Goal: Task Accomplishment & Management: Manage account settings

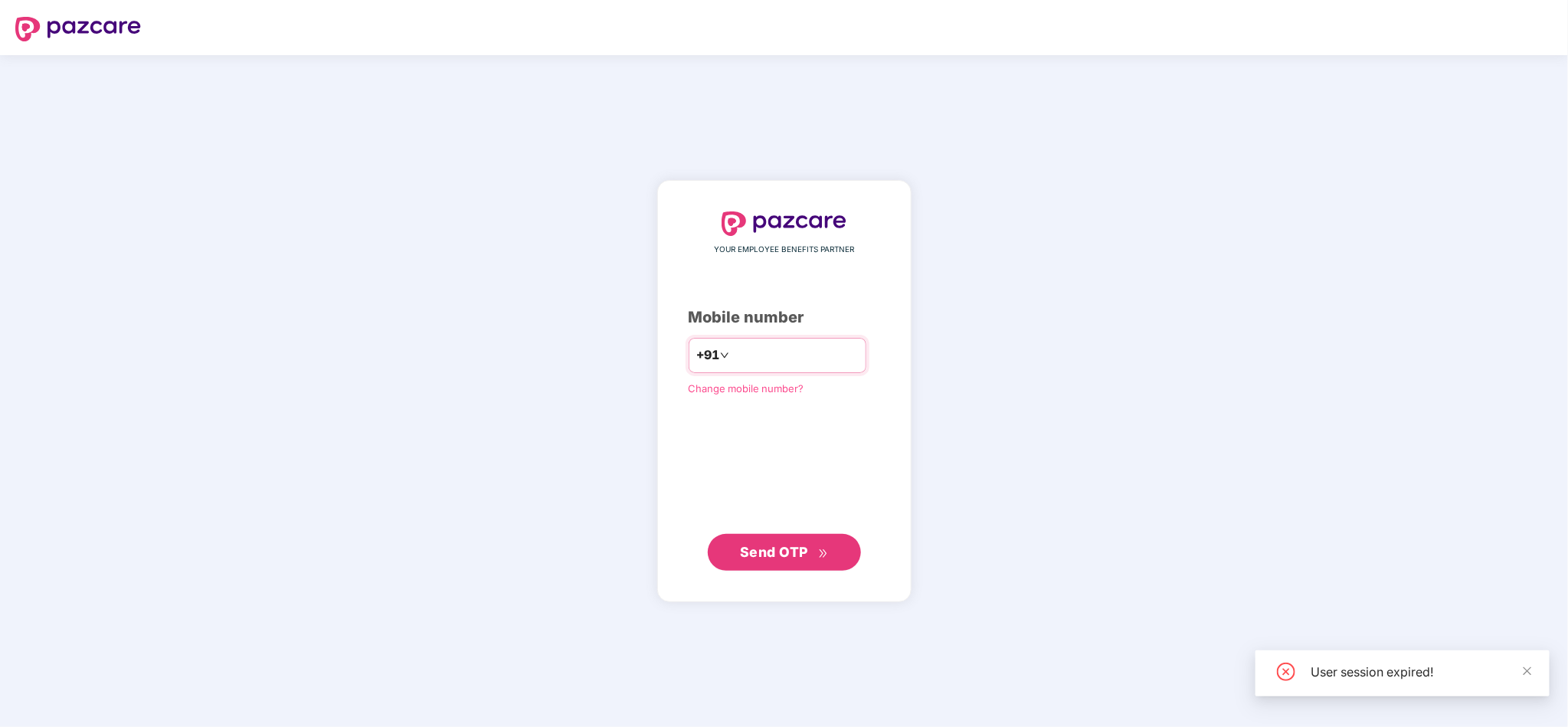
click at [793, 354] on input "number" at bounding box center [795, 356] width 126 height 25
type input "**********"
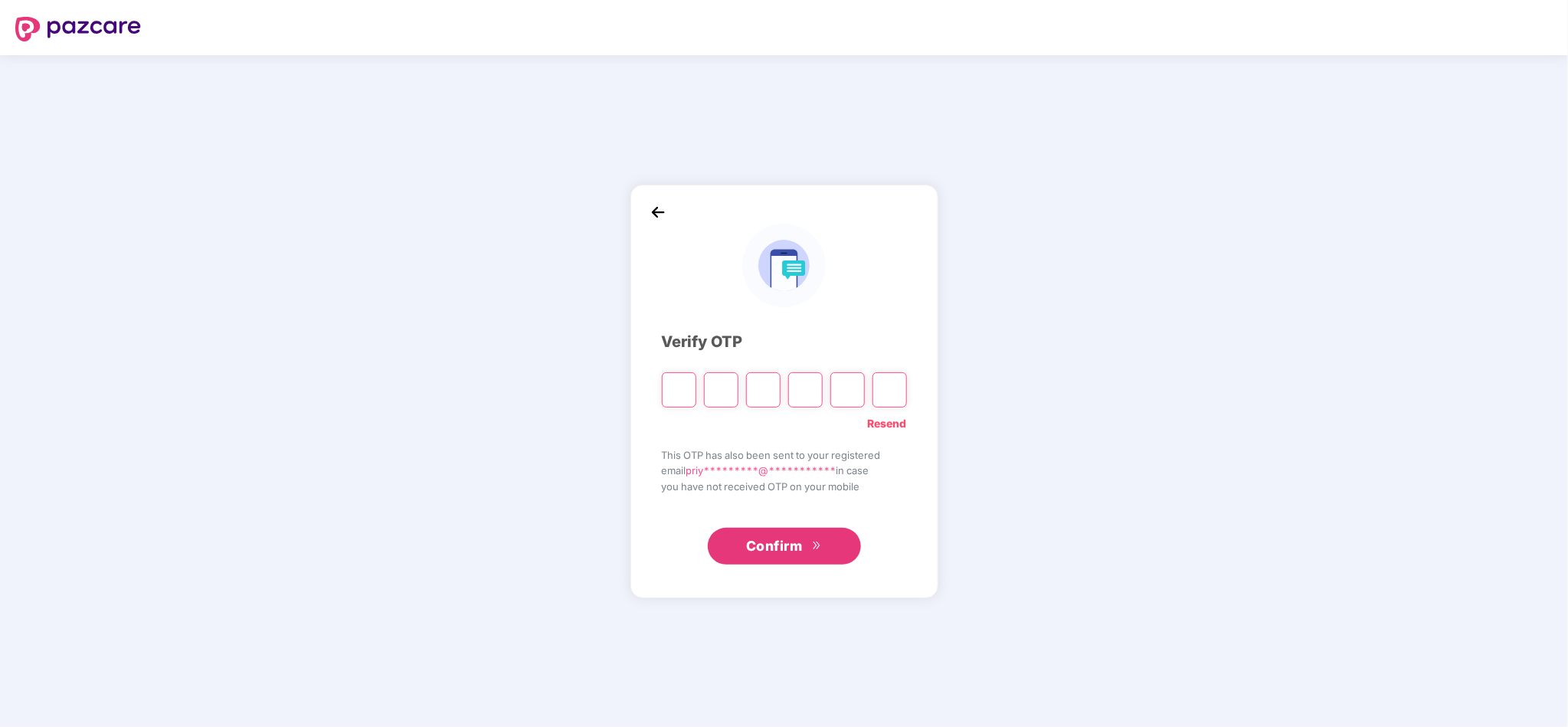
paste input "*"
type input "*"
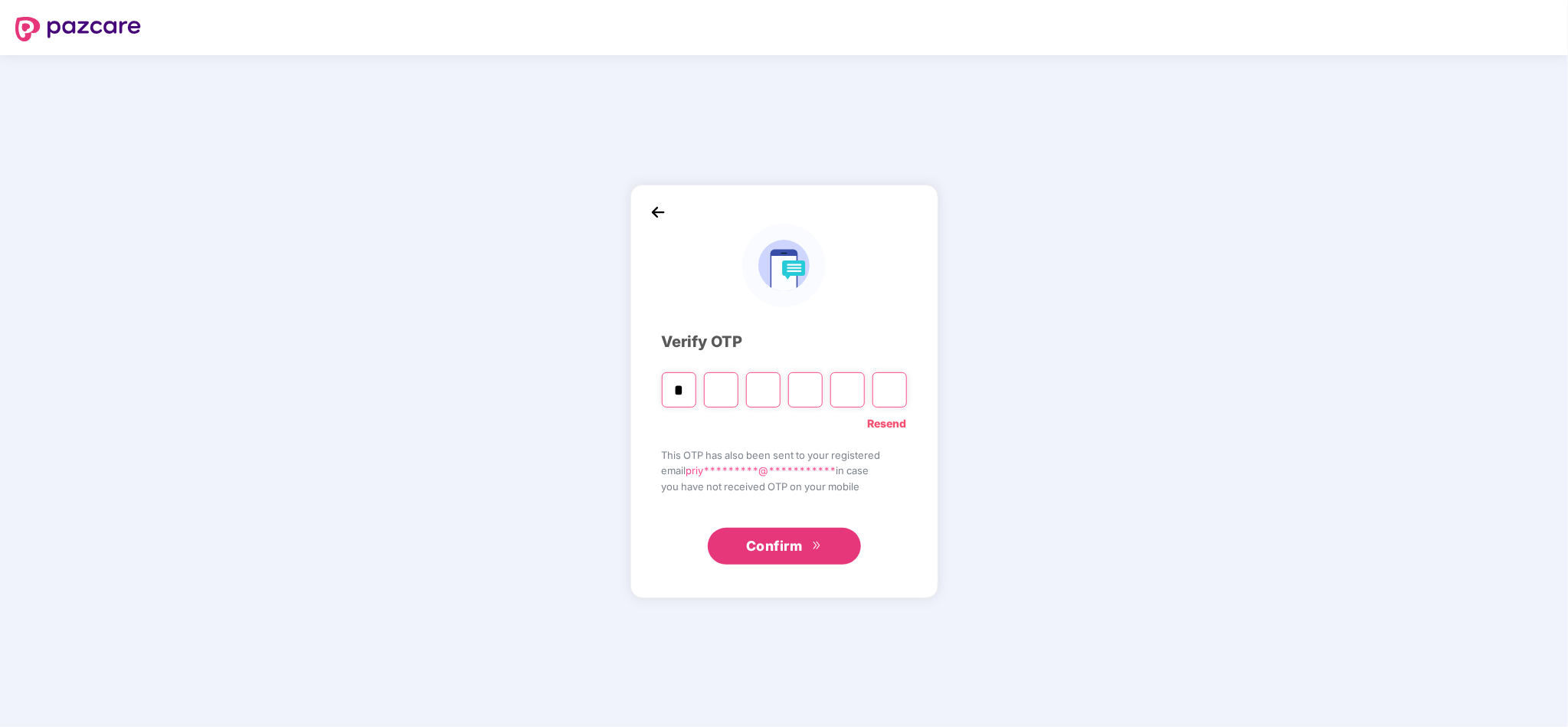
type input "*"
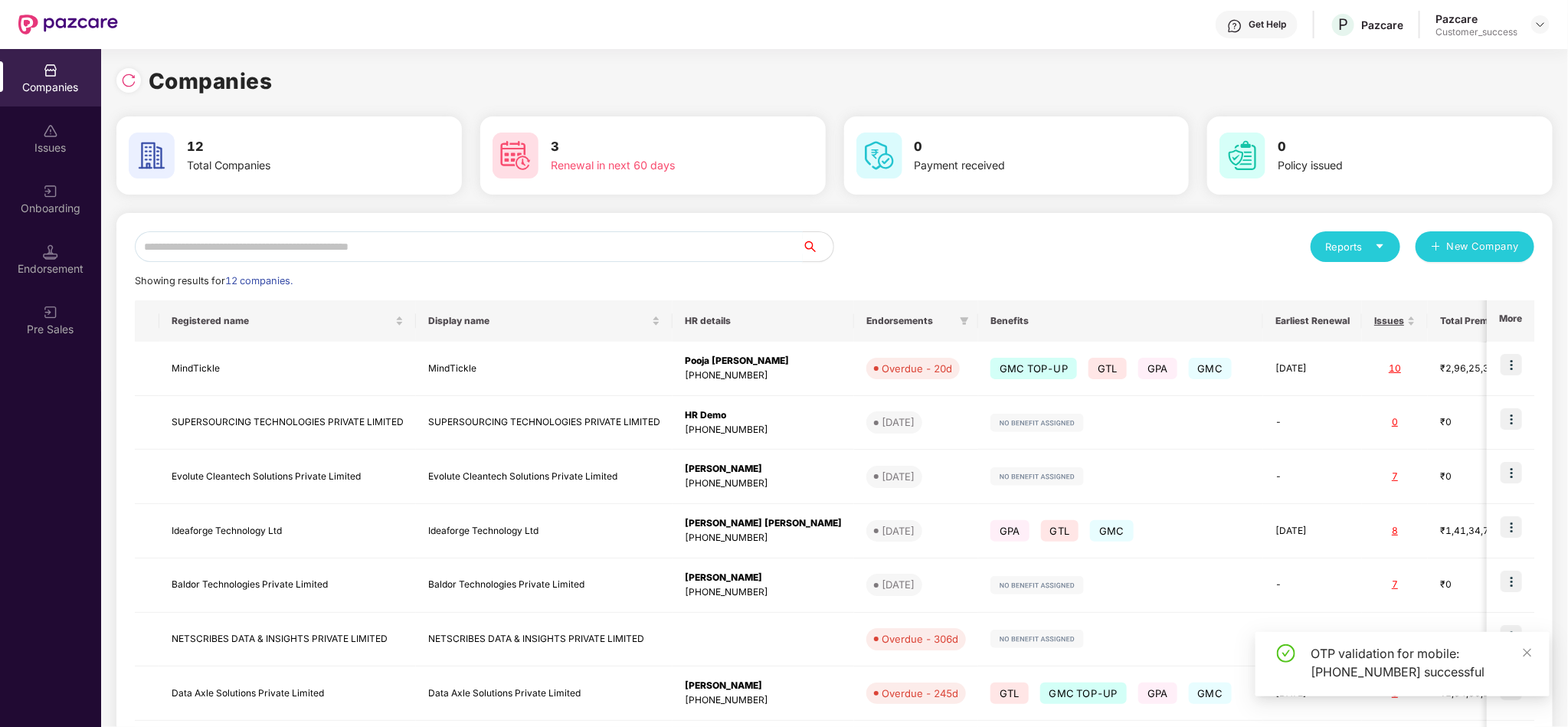
click at [518, 249] on input "text" at bounding box center [469, 246] width 668 height 30
click at [892, 231] on div "Reports New Company" at bounding box center [1185, 246] width 700 height 30
click at [488, 245] on input "text" at bounding box center [469, 246] width 668 height 30
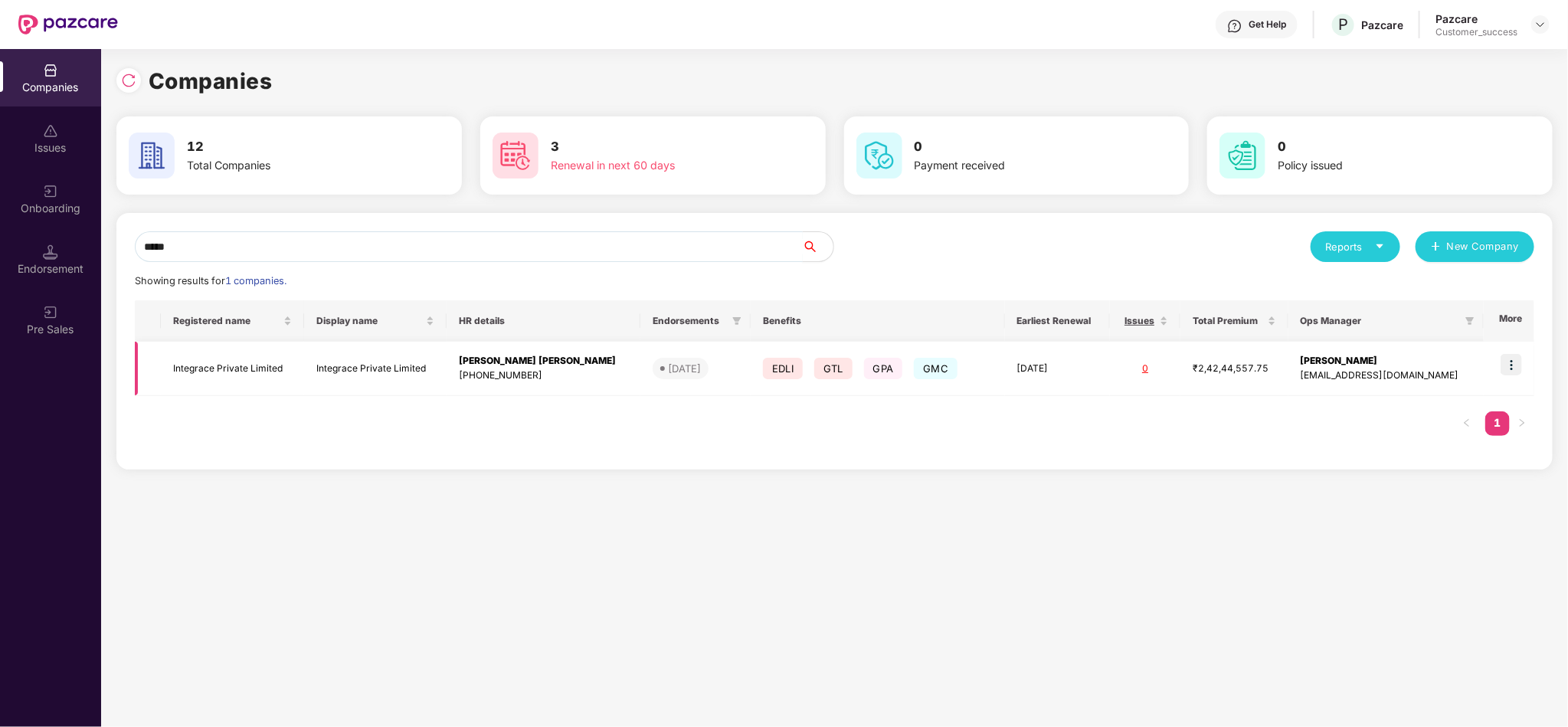
type input "*****"
click at [1512, 366] on img at bounding box center [1512, 365] width 21 height 21
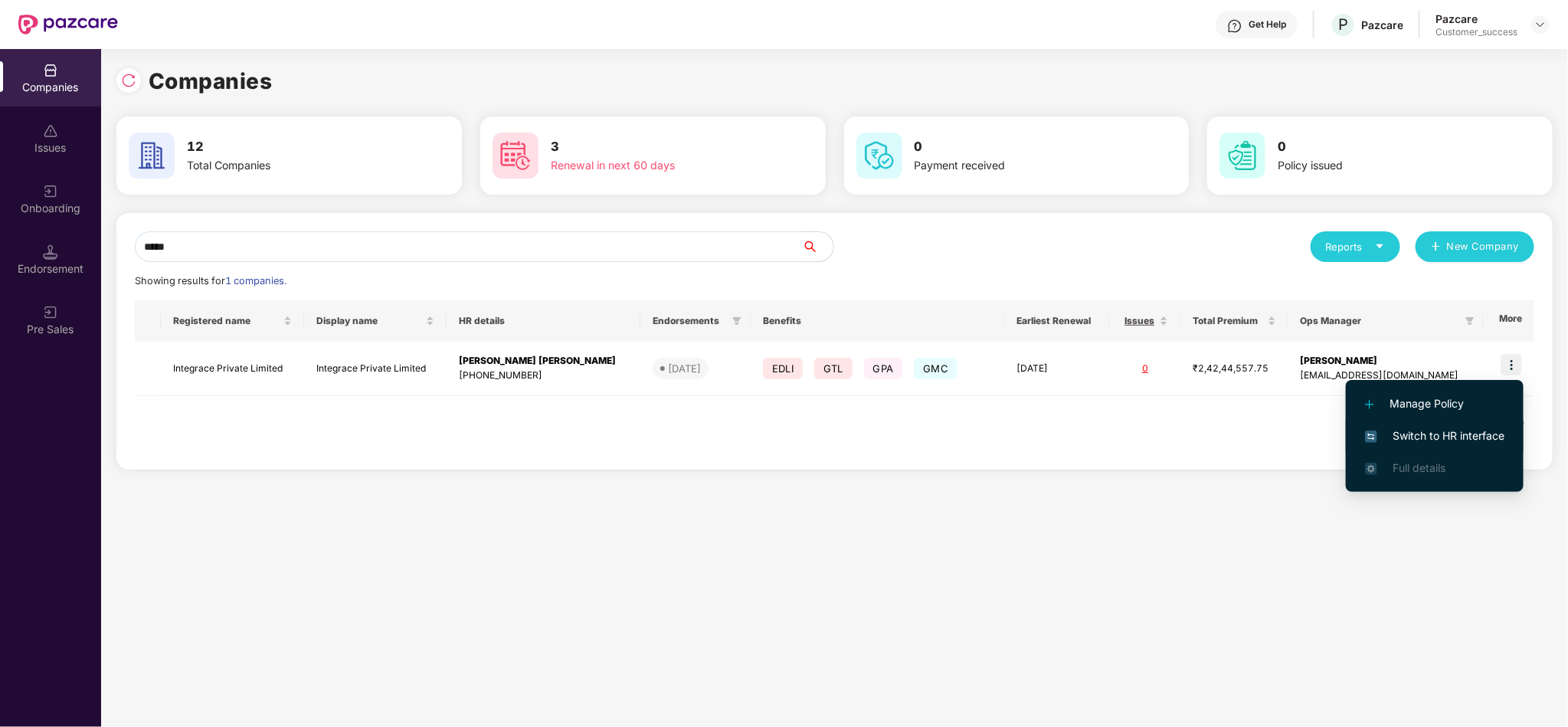
click at [1417, 433] on span "Switch to HR interface" at bounding box center [1435, 436] width 139 height 17
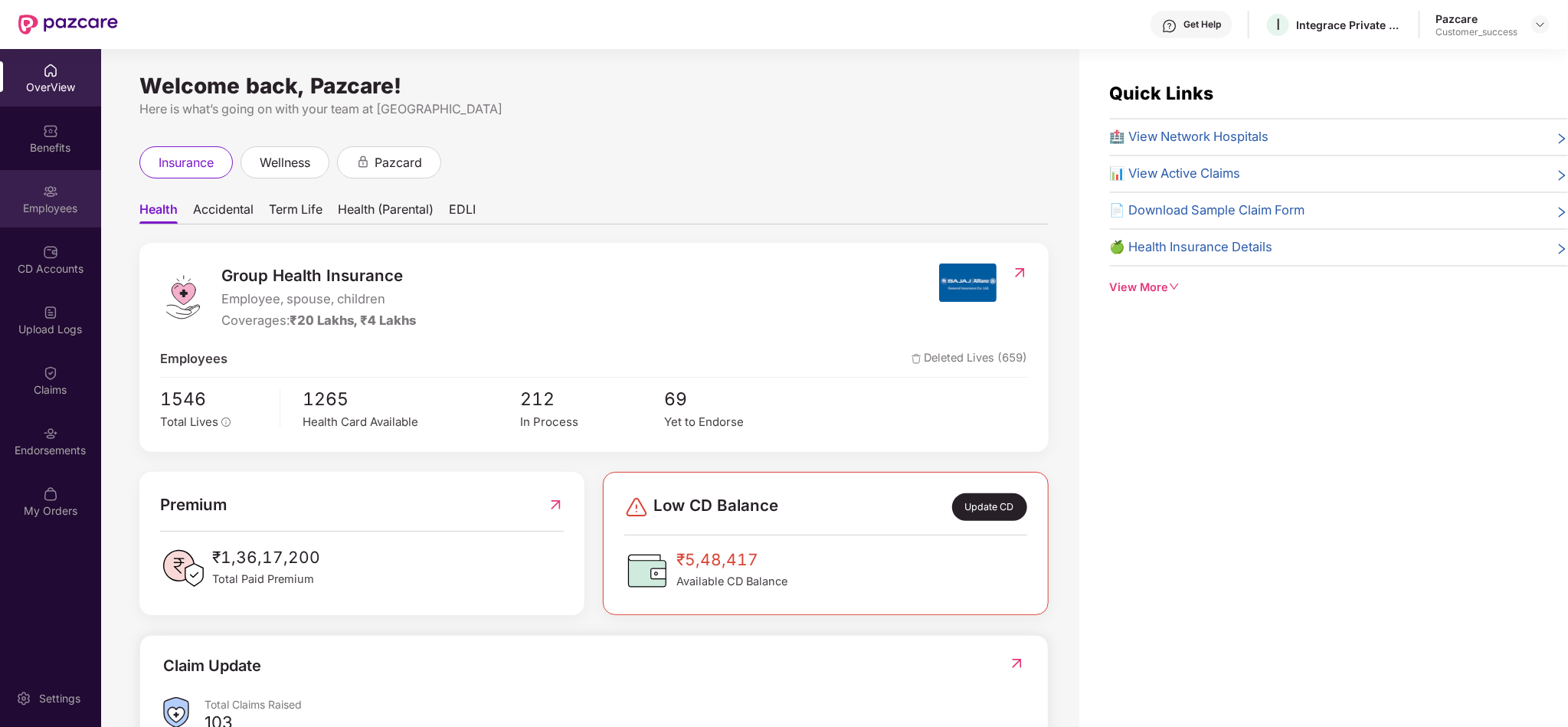
click at [72, 191] on div "Employees" at bounding box center [51, 199] width 101 height 57
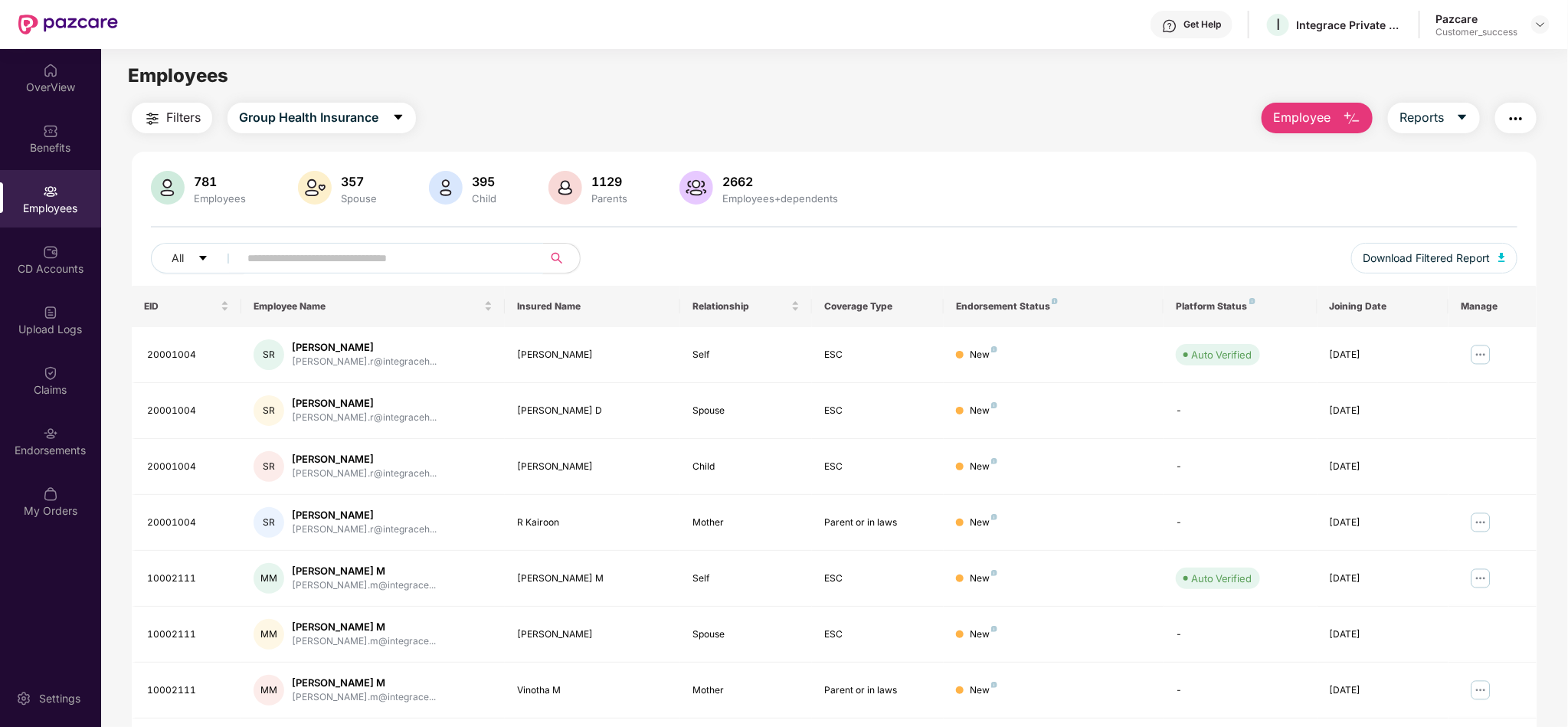
click at [301, 263] on input "text" at bounding box center [384, 258] width 275 height 23
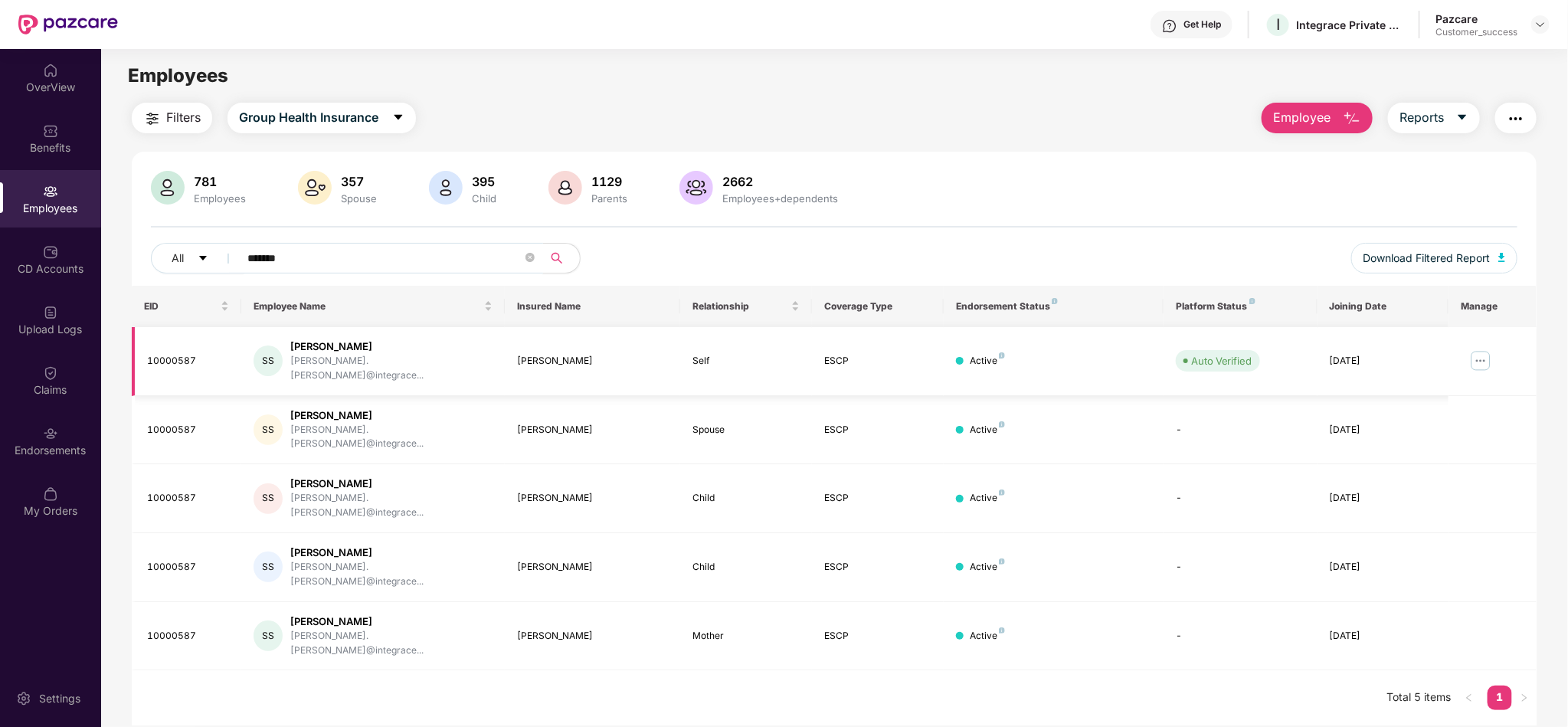
type input "*******"
click at [1482, 357] on img at bounding box center [1480, 361] width 25 height 25
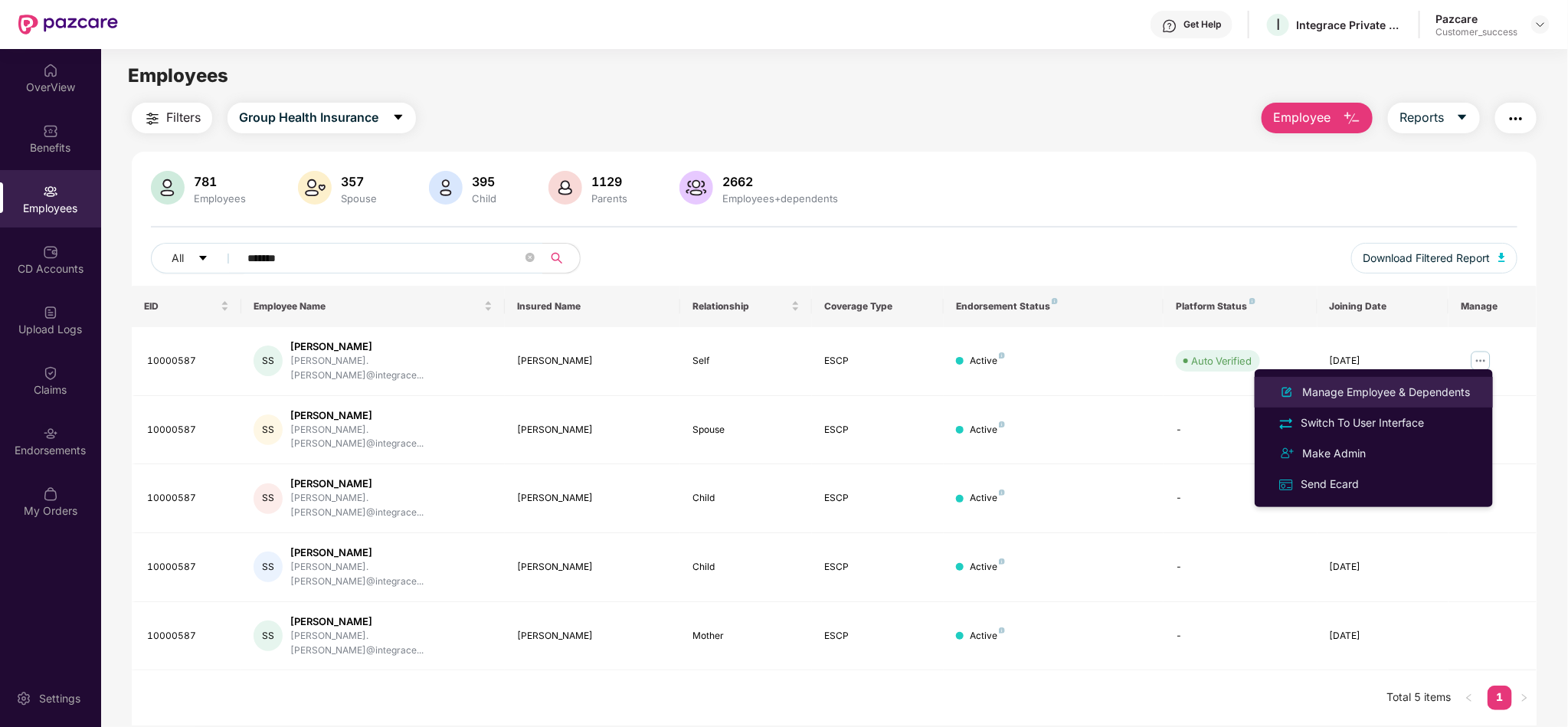
click at [1404, 396] on div "Manage Employee & Dependents" at bounding box center [1386, 392] width 174 height 17
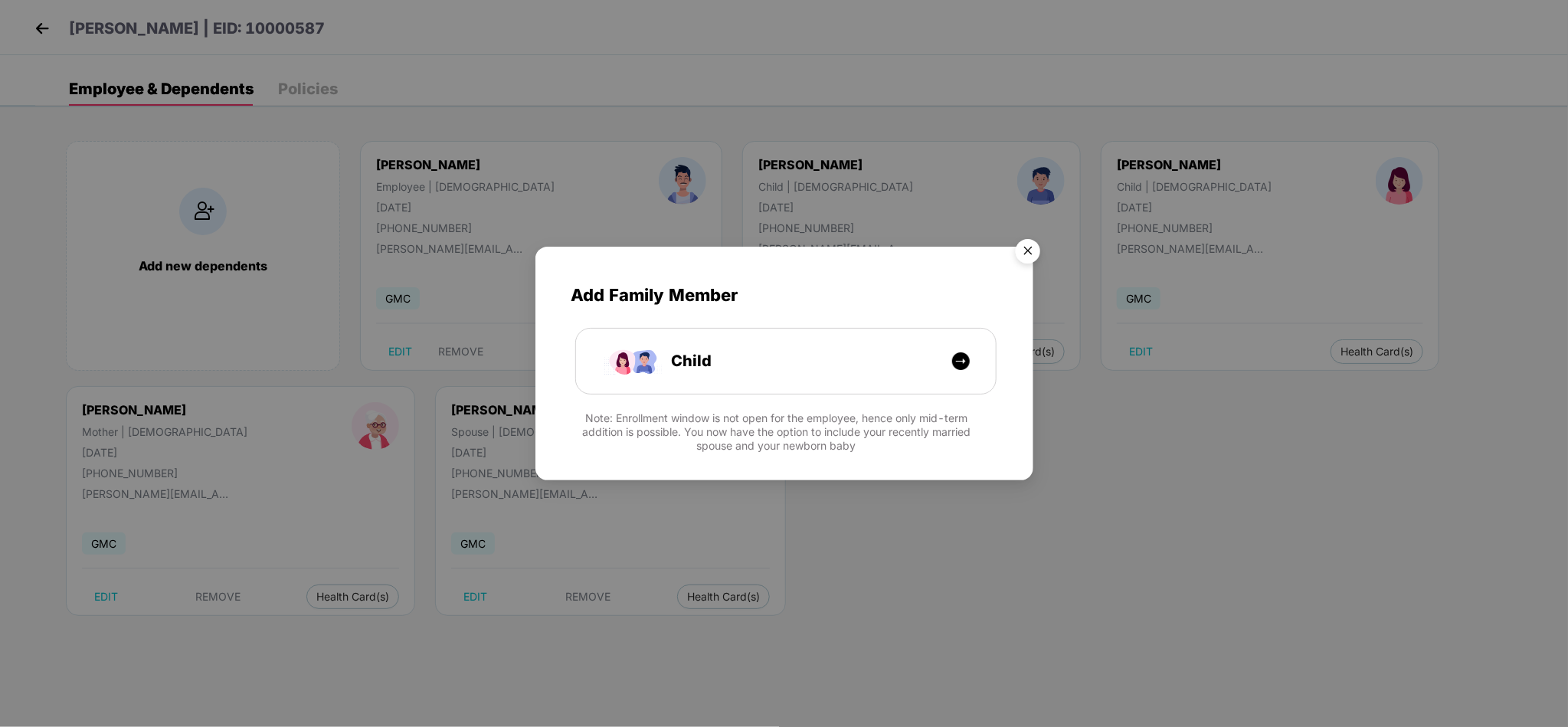
click at [1026, 248] on img "Close" at bounding box center [1028, 254] width 43 height 43
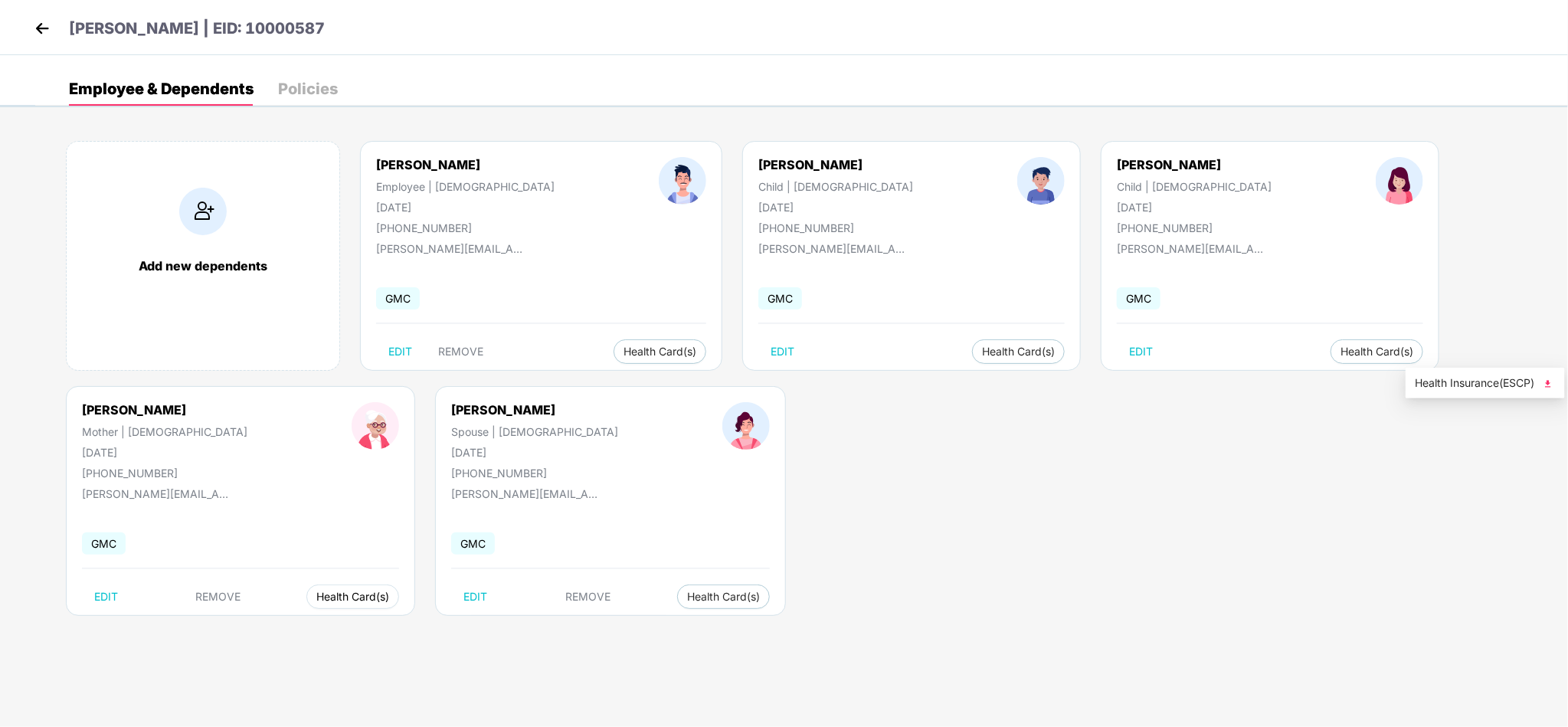
click at [389, 593] on span "Health Card(s)" at bounding box center [353, 596] width 73 height 7
click at [1454, 377] on span "Health Insurance(ESCP)" at bounding box center [1485, 383] width 141 height 17
click at [1188, 462] on div "Add new dependents [PERSON_NAME] Employee | [DEMOGRAPHIC_DATA] [DATE] [PHONE_NU…" at bounding box center [802, 386] width 1533 height 536
